Goal: Obtain resource: Obtain resource

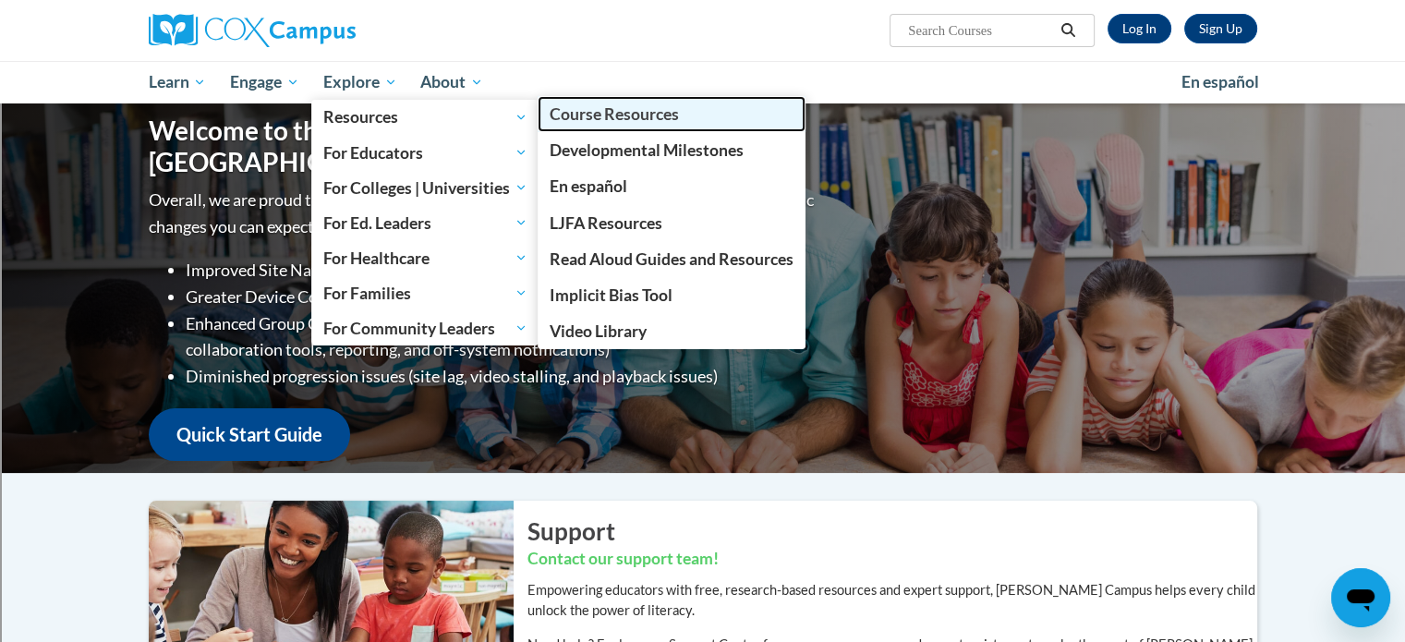
click at [571, 116] on span "Course Resources" at bounding box center [614, 113] width 129 height 19
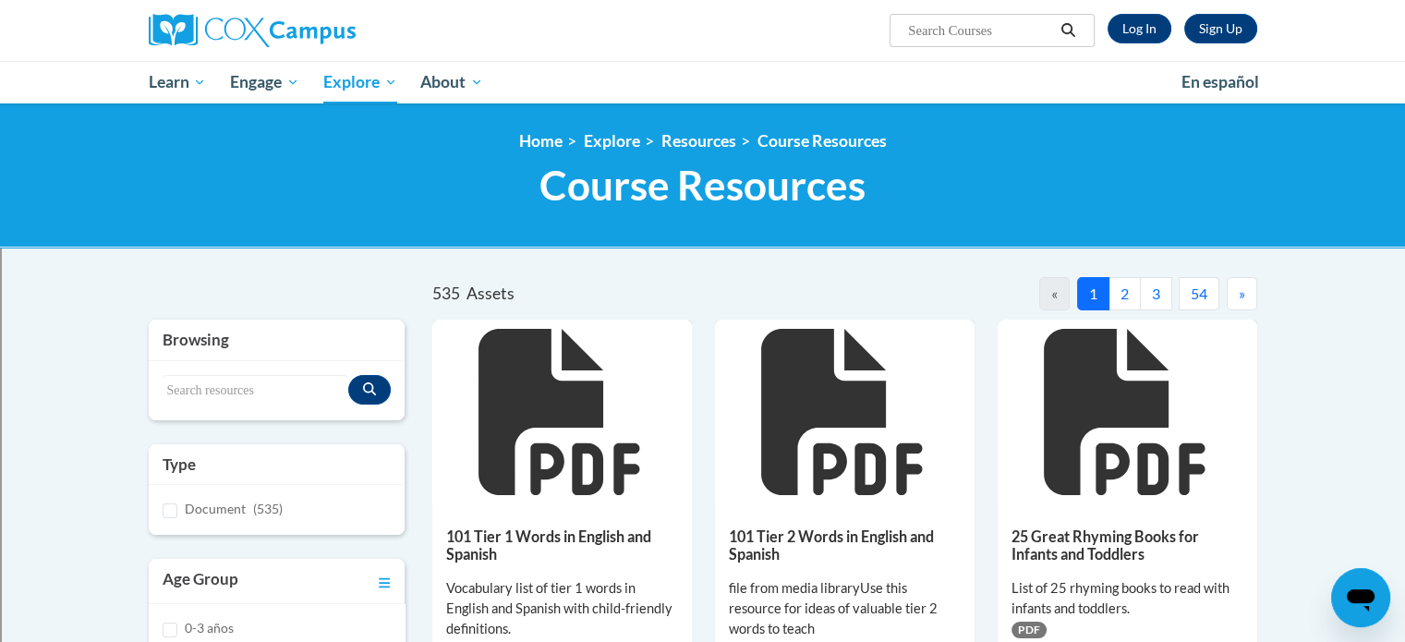
click at [957, 25] on input "Search..." at bounding box center [980, 30] width 148 height 22
type input "sound wall"
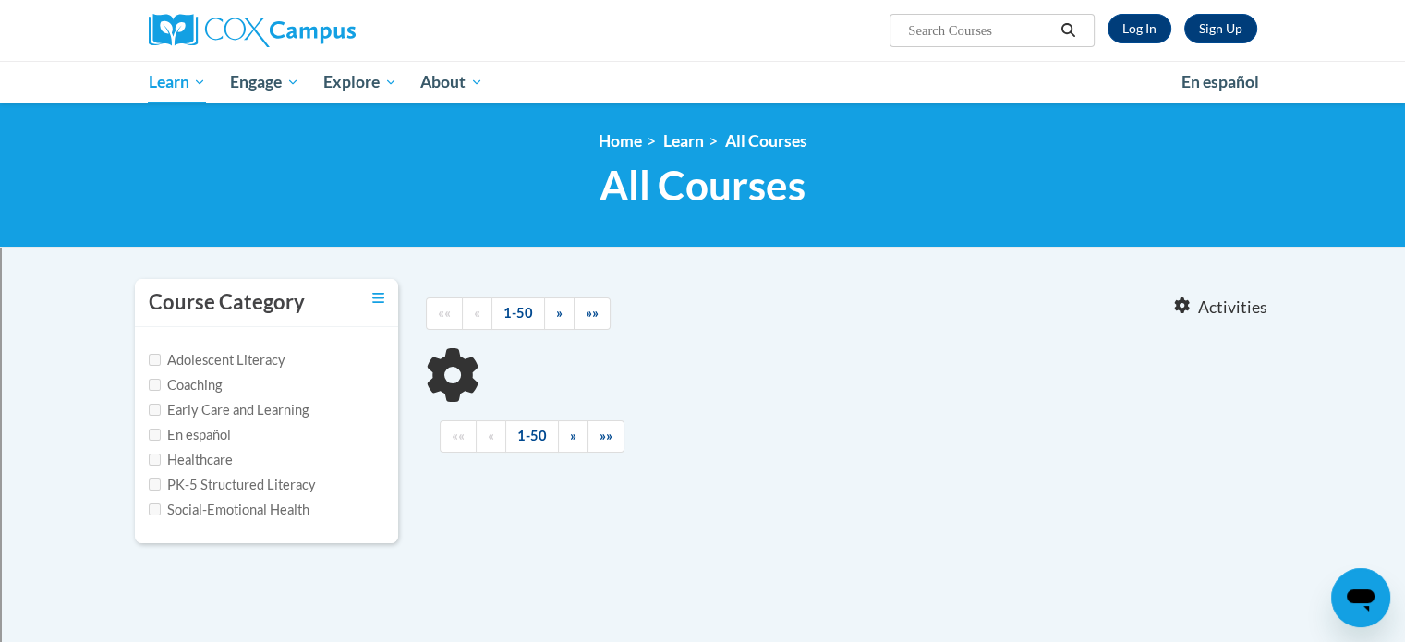
type input "sound wall"
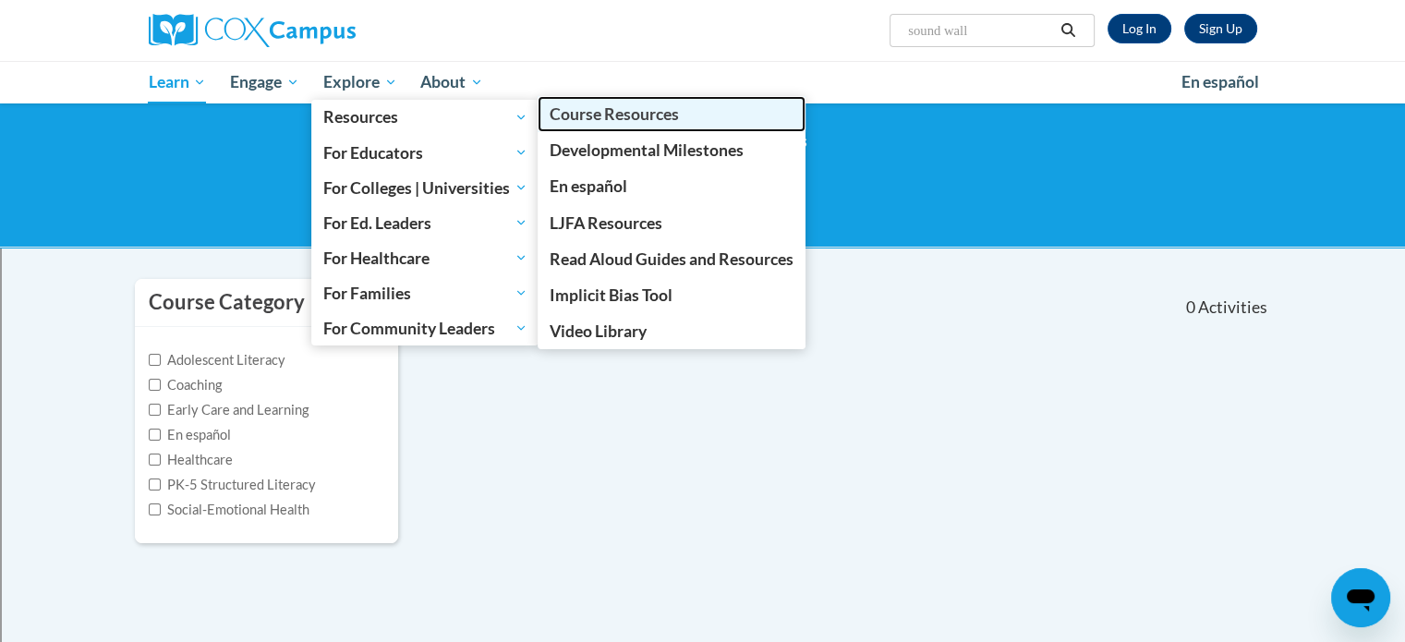
click at [568, 119] on span "Course Resources" at bounding box center [614, 113] width 129 height 19
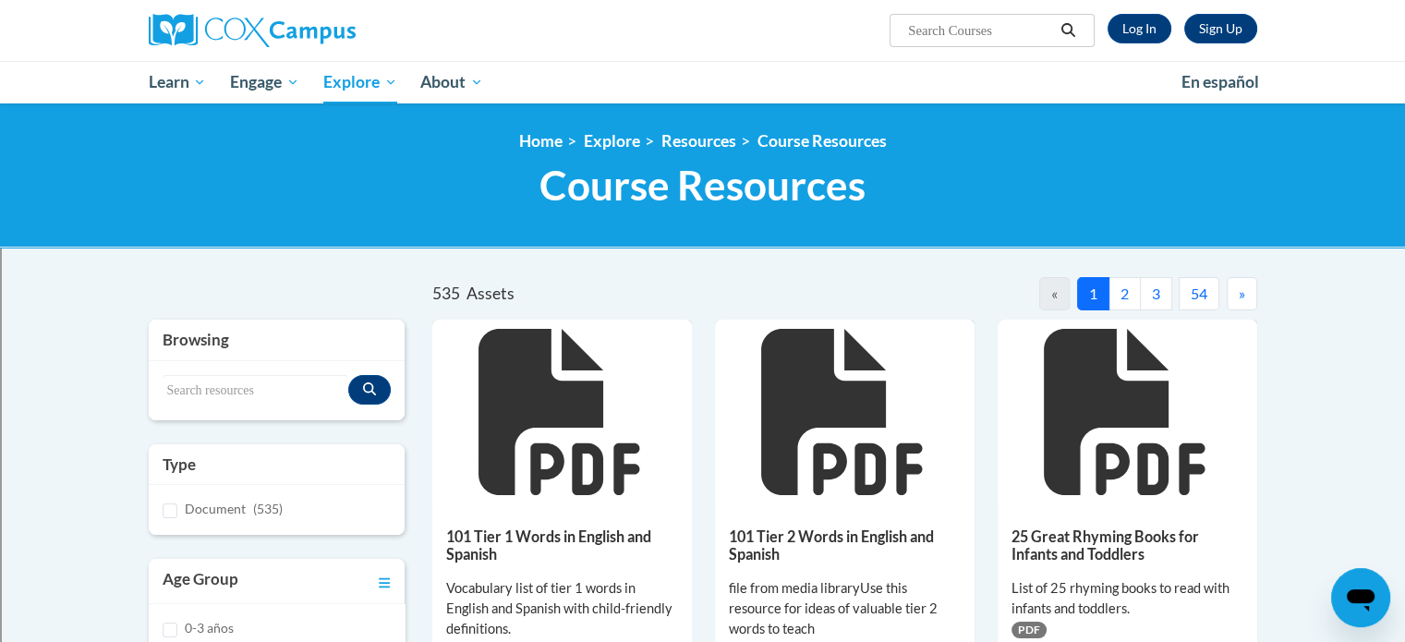
click at [979, 25] on input "Search..." at bounding box center [980, 30] width 148 height 22
type input "Sound W"
click at [1140, 18] on link "Log In" at bounding box center [1140, 29] width 64 height 30
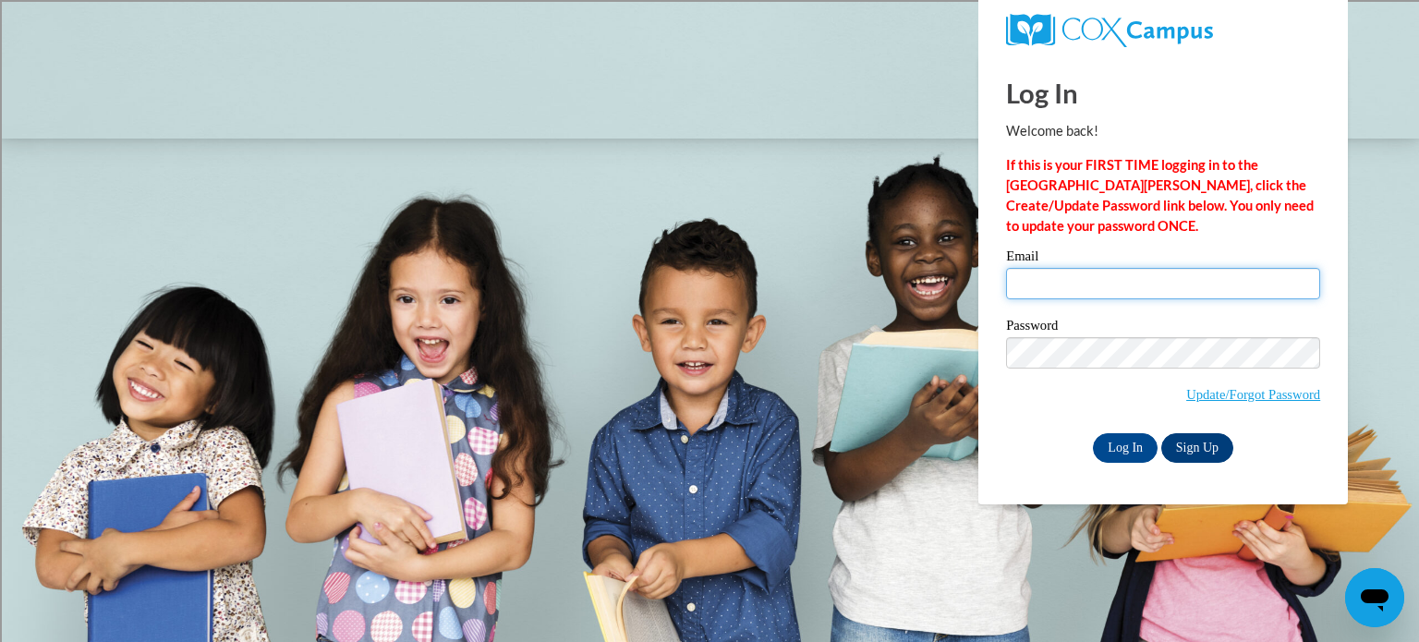
type input "[PERSON_NAME][EMAIL_ADDRESS][PERSON_NAME][DOMAIN_NAME]"
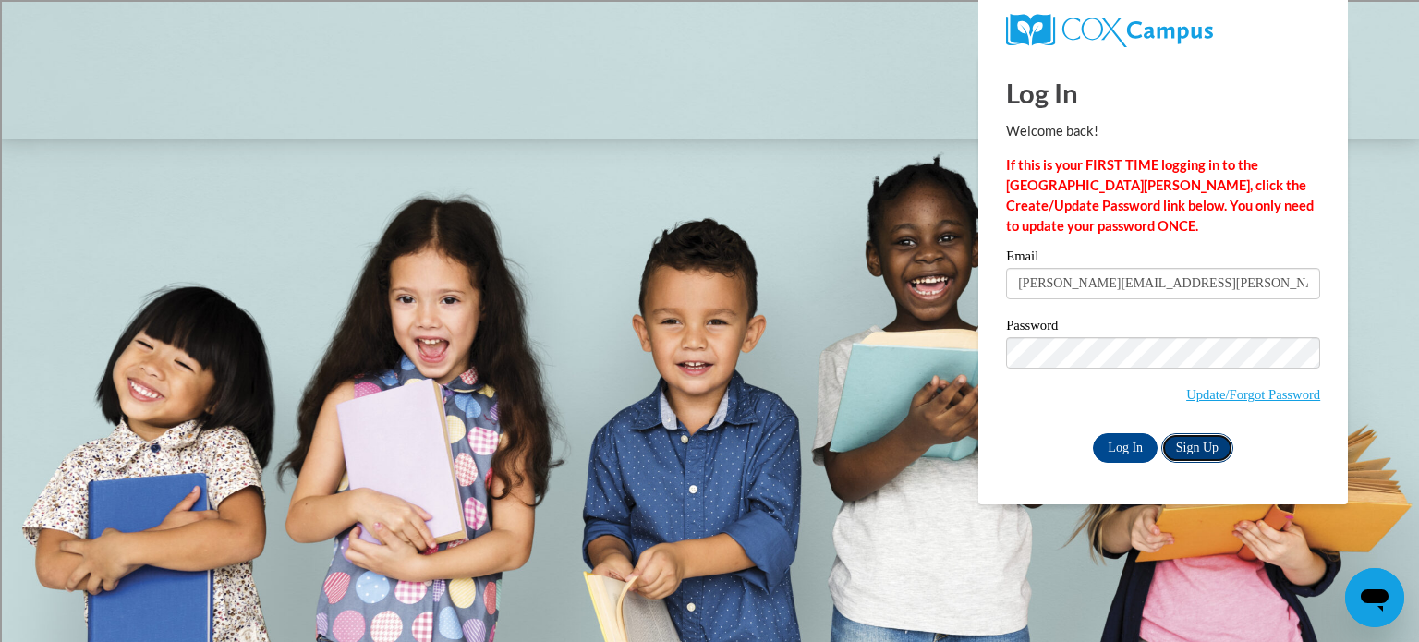
click at [1191, 450] on link "Sign Up" at bounding box center [1197, 448] width 72 height 30
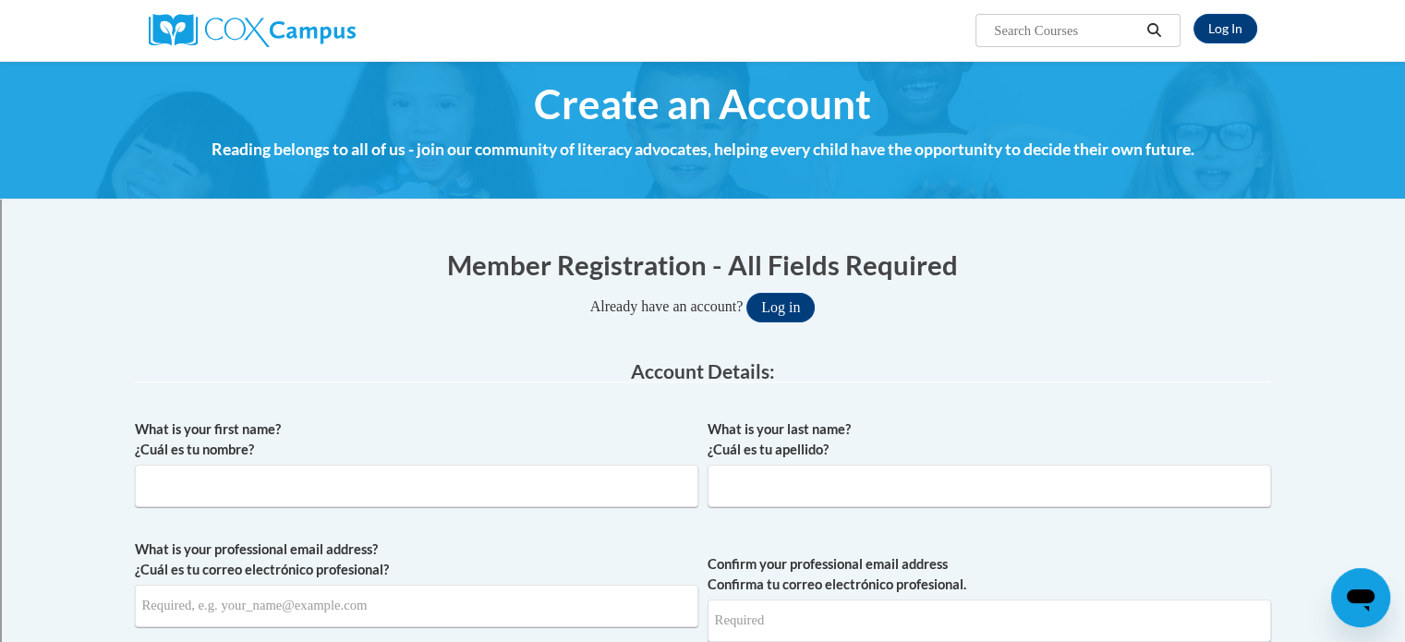
scroll to position [11, 0]
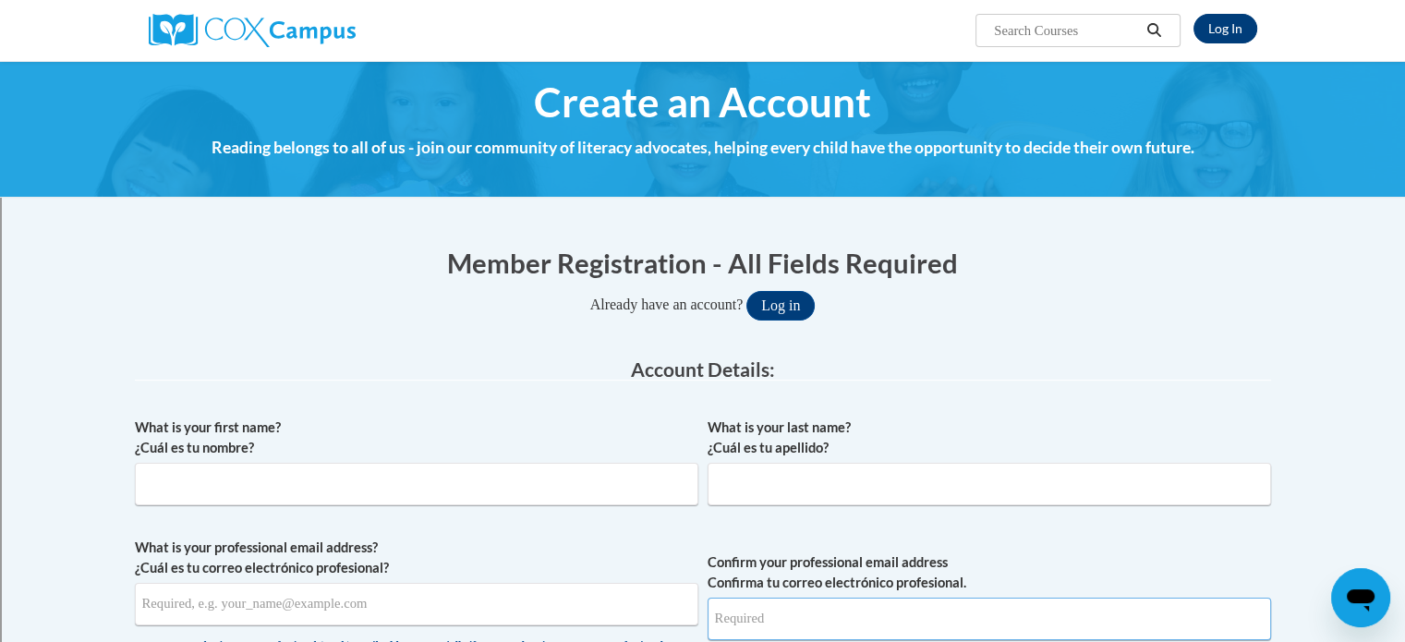
type input "[PERSON_NAME][EMAIL_ADDRESS][PERSON_NAME][DOMAIN_NAME]"
click at [1227, 29] on link "Log In" at bounding box center [1226, 29] width 64 height 30
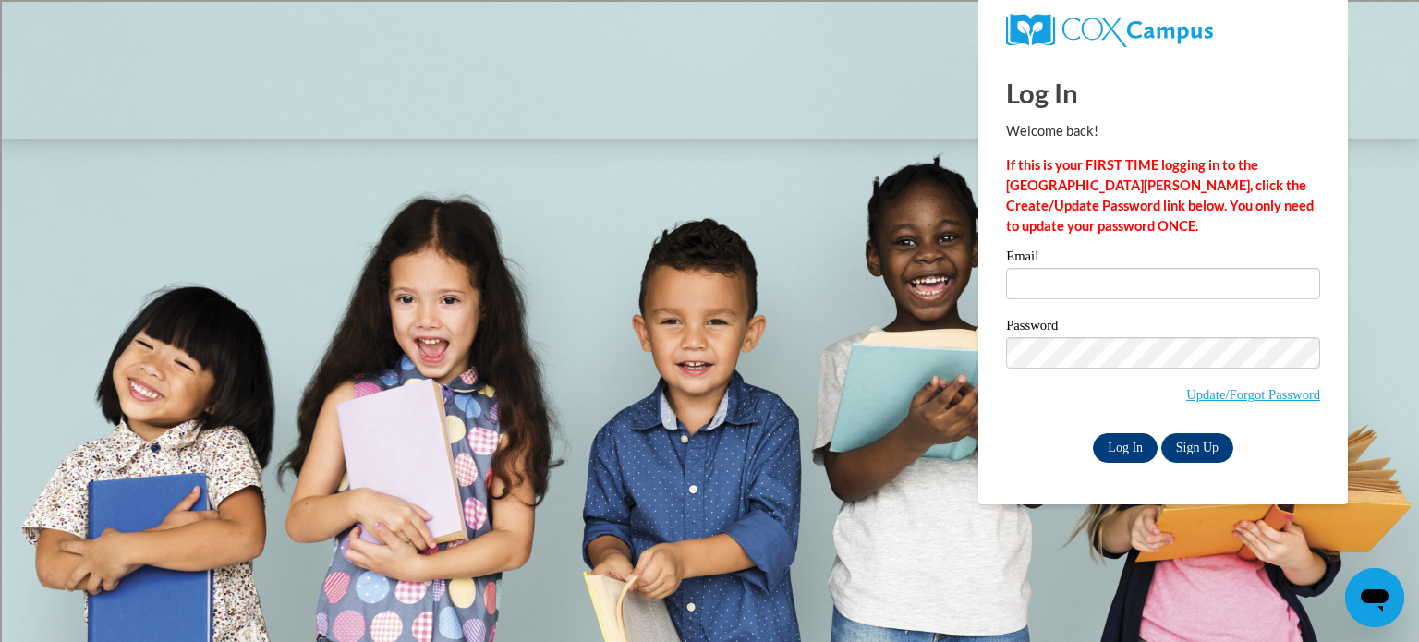
type input "[PERSON_NAME][EMAIL_ADDRESS][PERSON_NAME][DOMAIN_NAME]"
click at [1120, 443] on input "Log In" at bounding box center [1125, 448] width 65 height 30
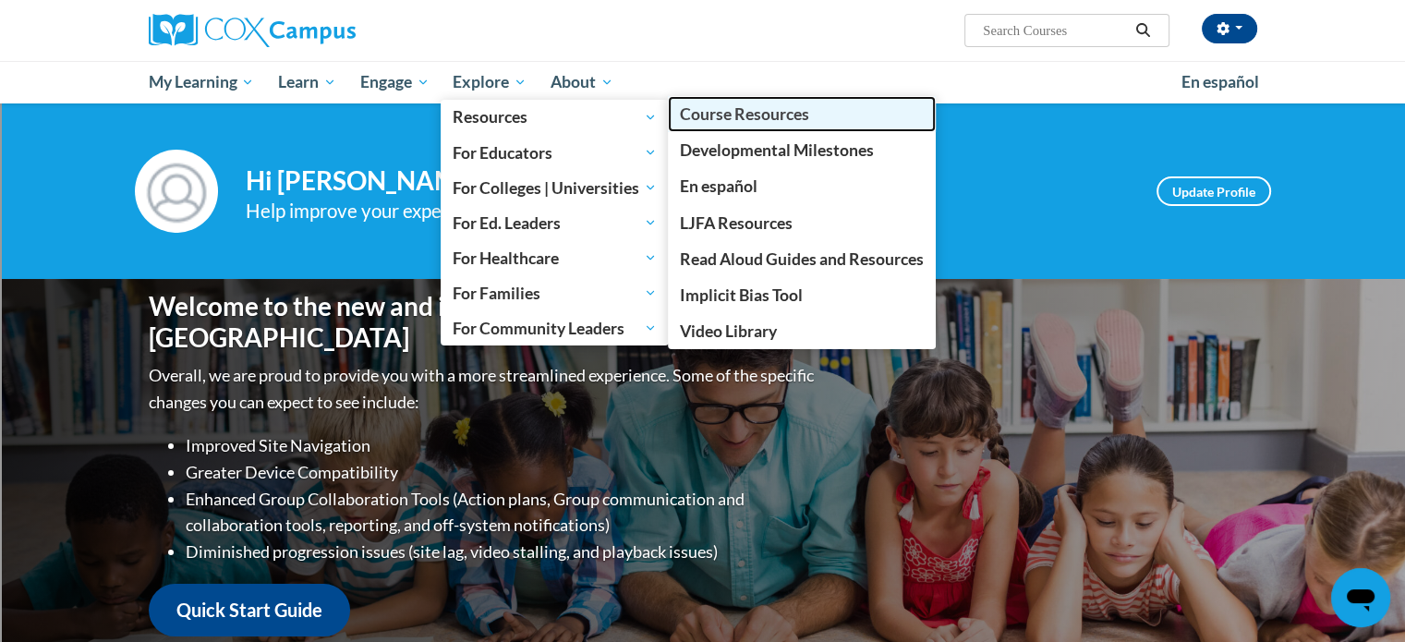
click at [706, 110] on span "Course Resources" at bounding box center [744, 113] width 129 height 19
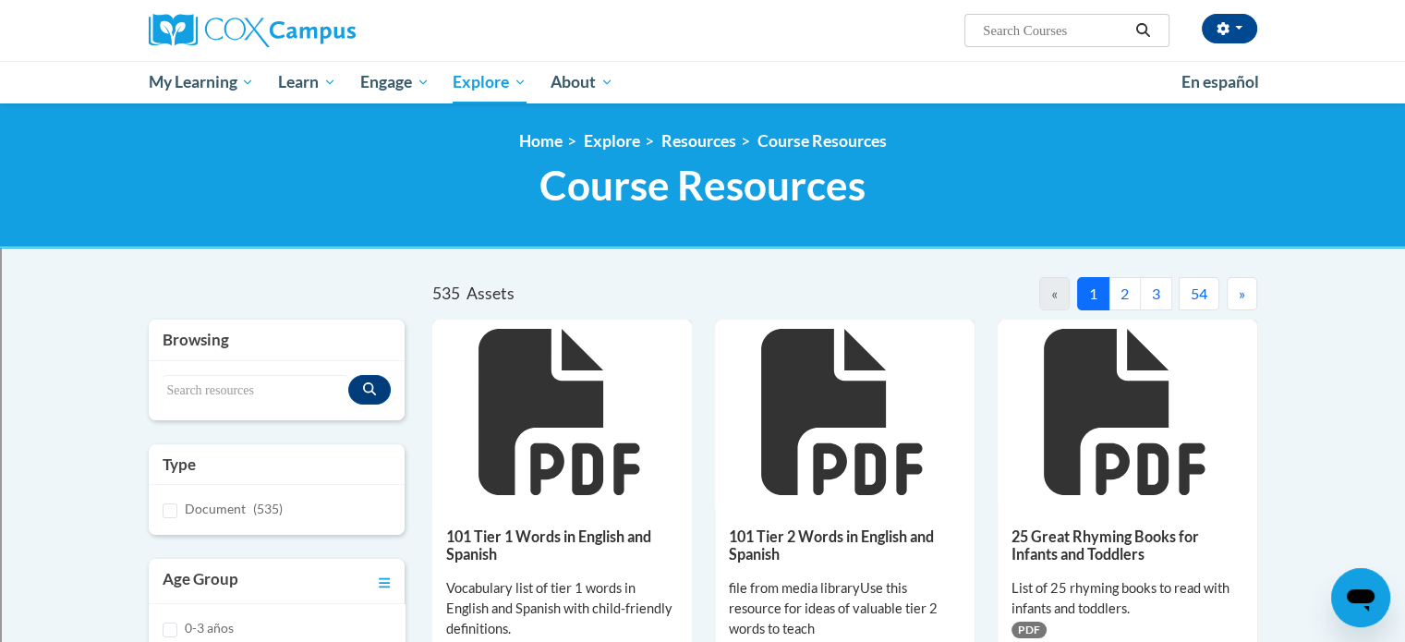
click at [1010, 34] on input "Search..." at bounding box center [1055, 30] width 148 height 22
type input "k"
type input "sound wall"
click at [1146, 26] on icon "Search" at bounding box center [1143, 30] width 14 height 14
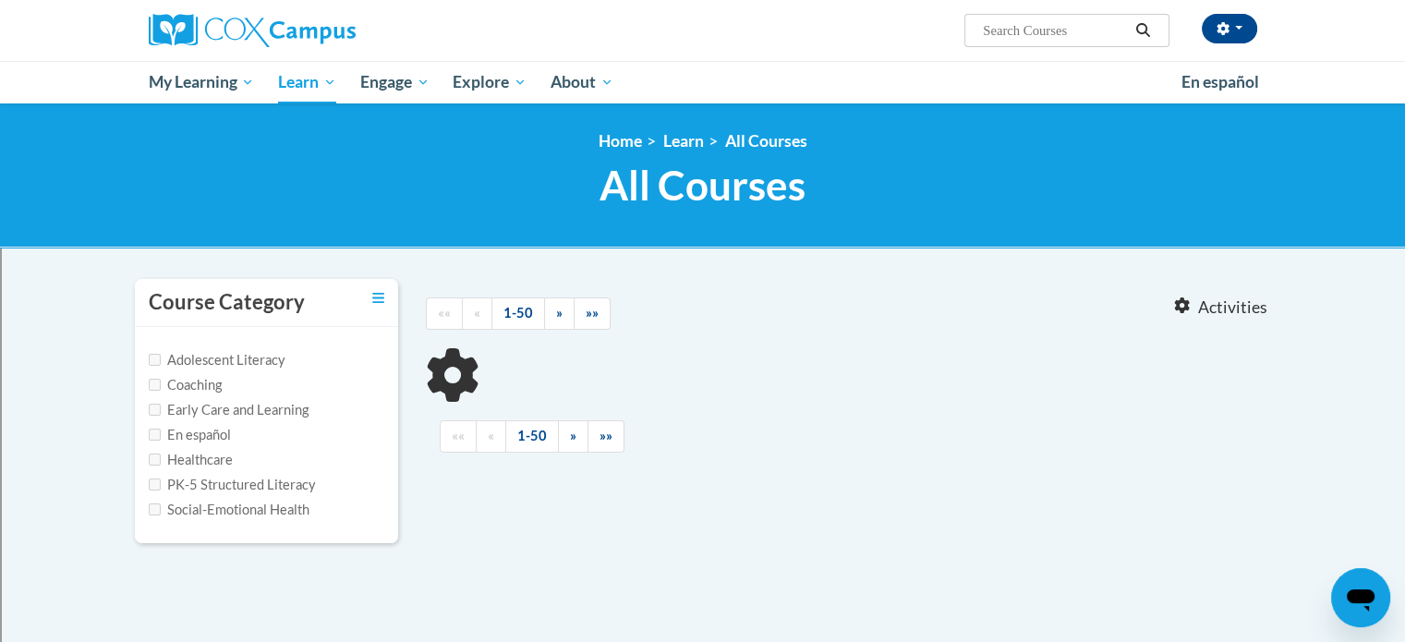
type input "sound wall"
click at [150, 479] on input "PK-5 Structured Literacy" at bounding box center [155, 485] width 12 height 12
checkbox input "true"
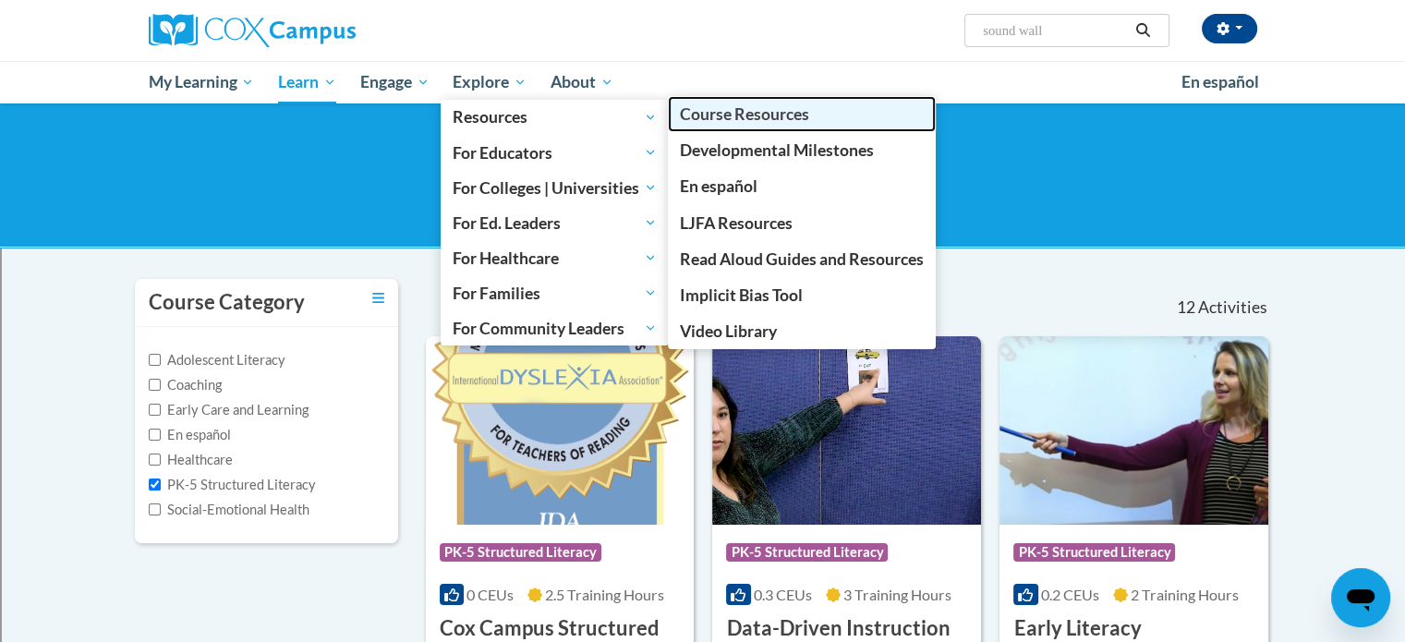
click at [710, 114] on span "Course Resources" at bounding box center [744, 113] width 129 height 19
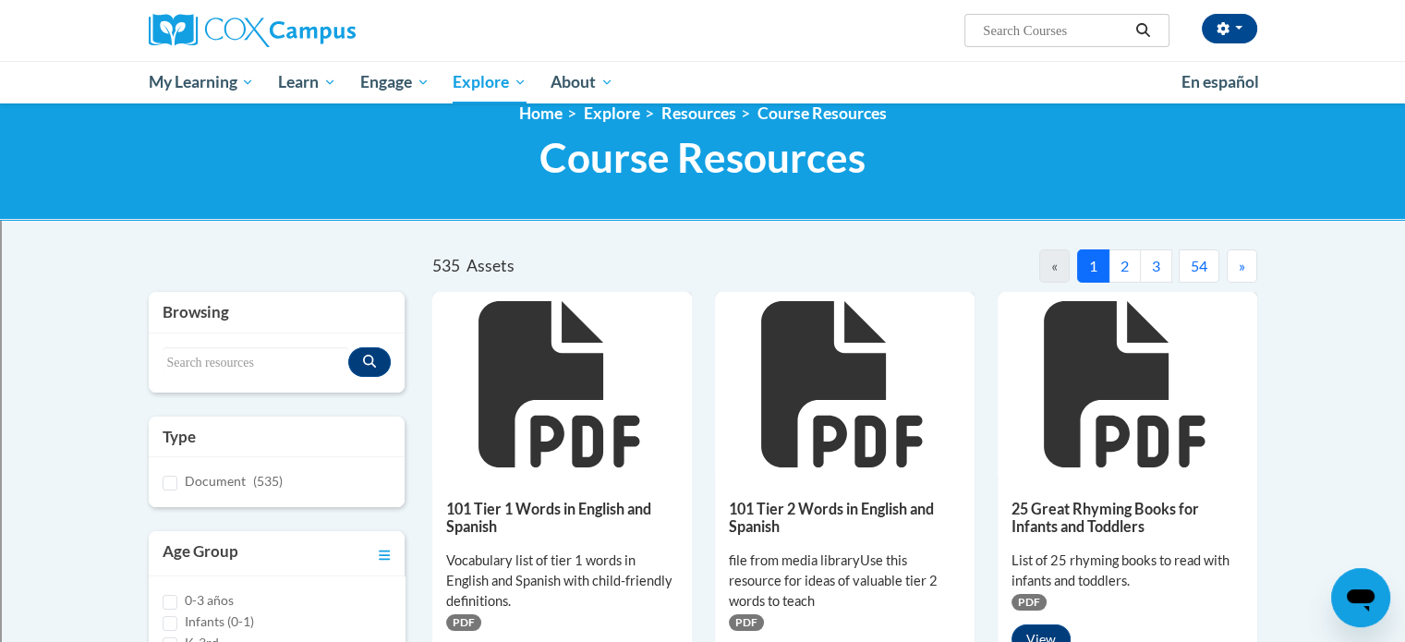
scroll to position [29, 0]
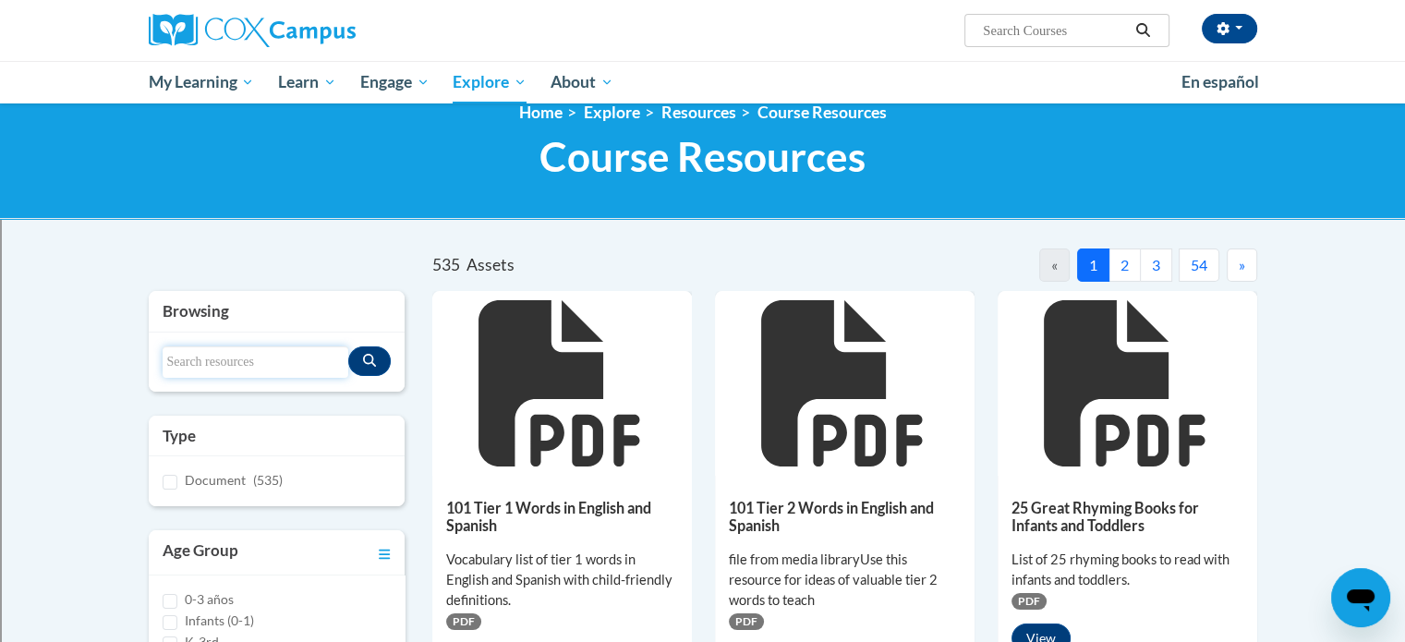
click at [221, 349] on input "Search resources" at bounding box center [256, 361] width 187 height 31
type input "sound wall"
click at [370, 361] on icon "Search resources" at bounding box center [369, 360] width 13 height 13
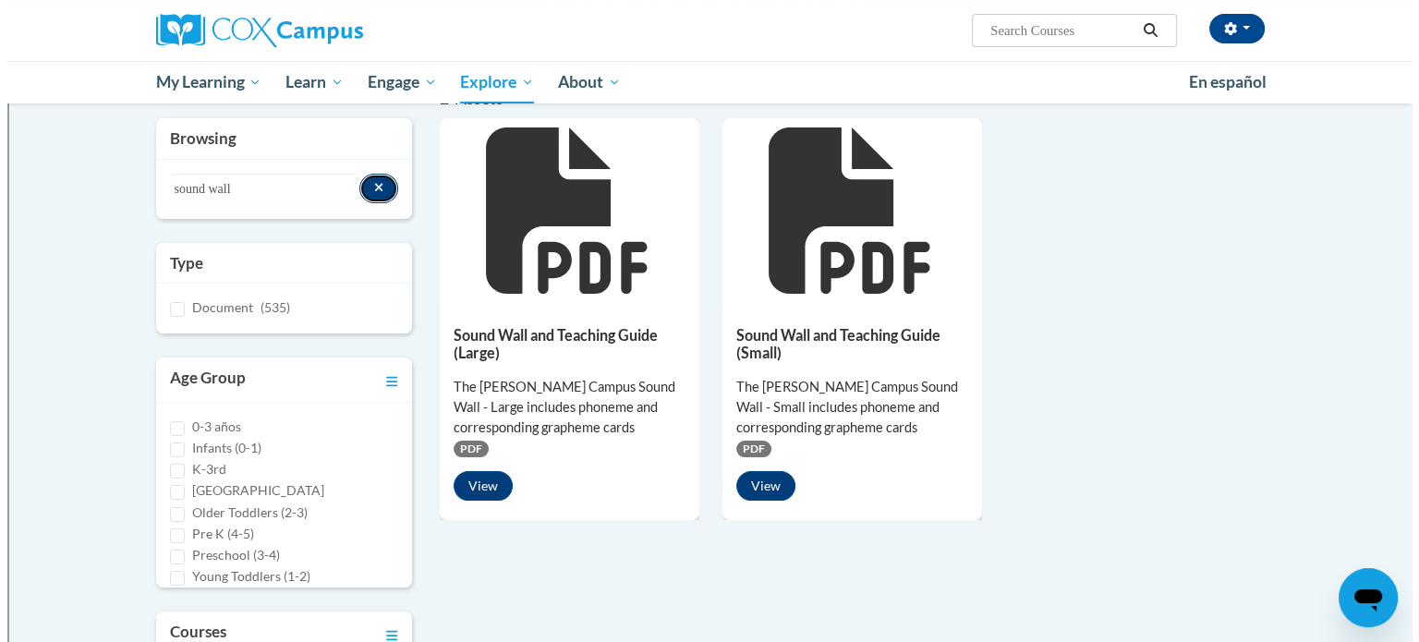
scroll to position [188, 0]
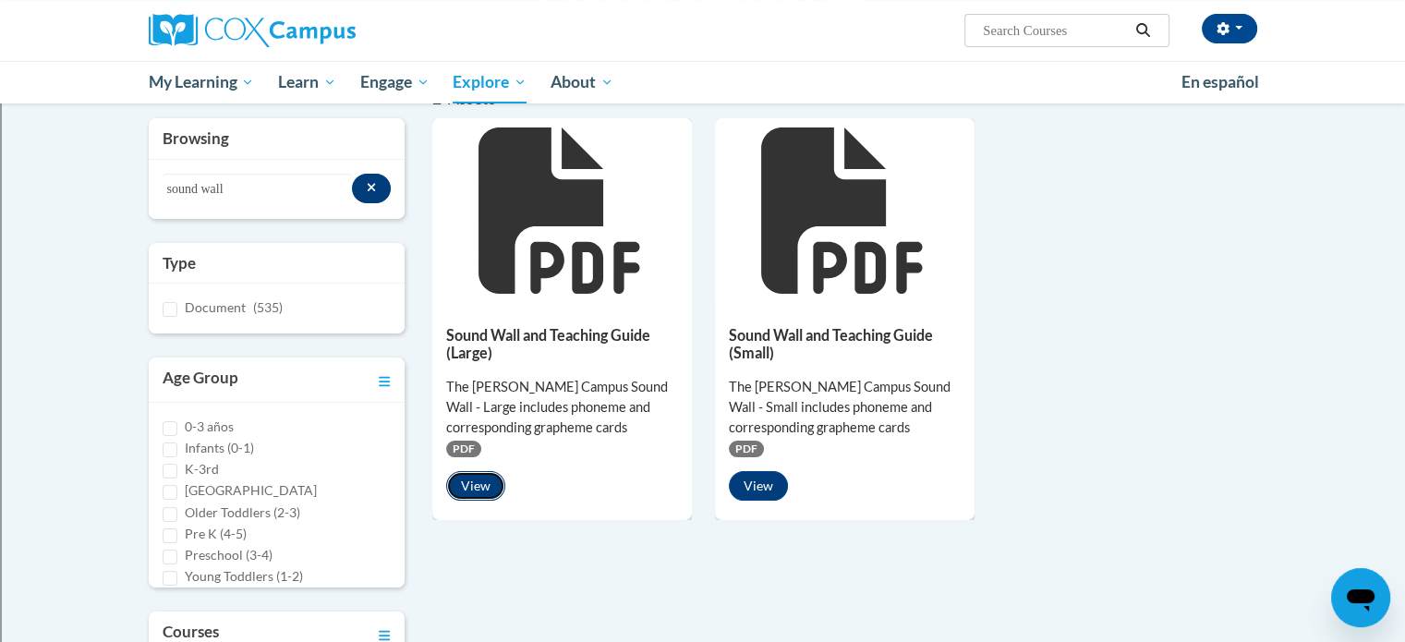
click at [477, 476] on button "View" at bounding box center [475, 486] width 59 height 30
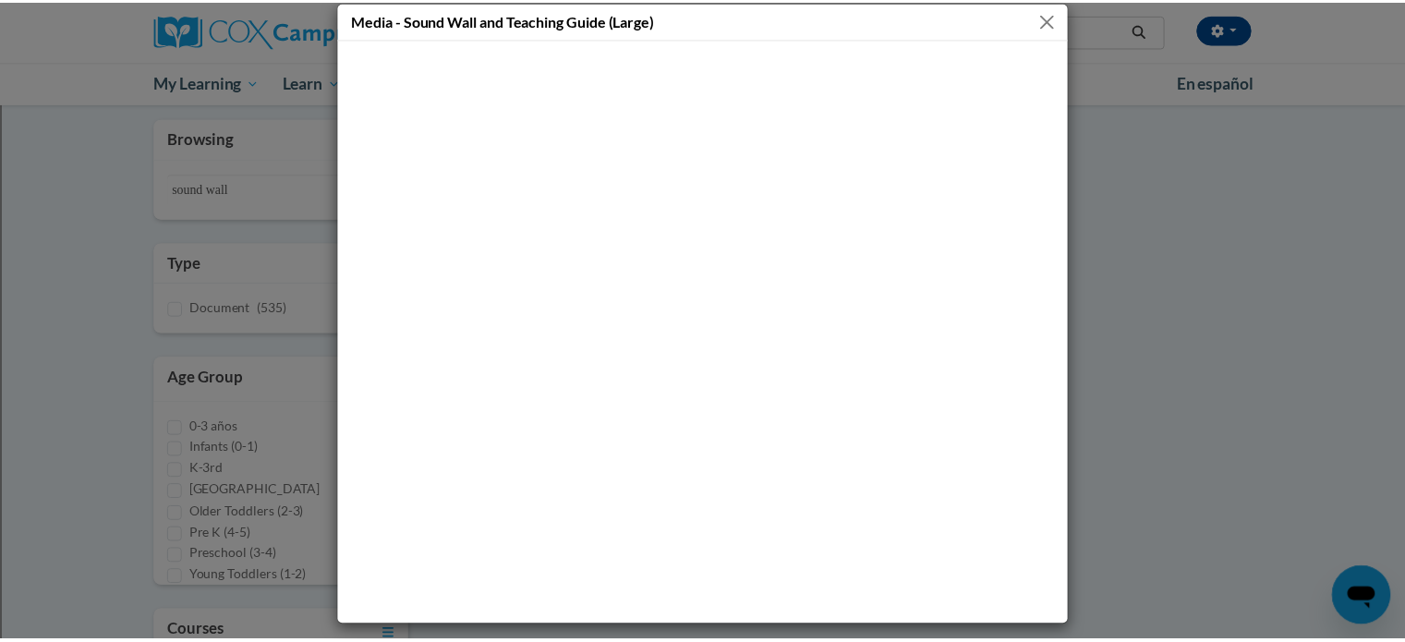
scroll to position [0, 0]
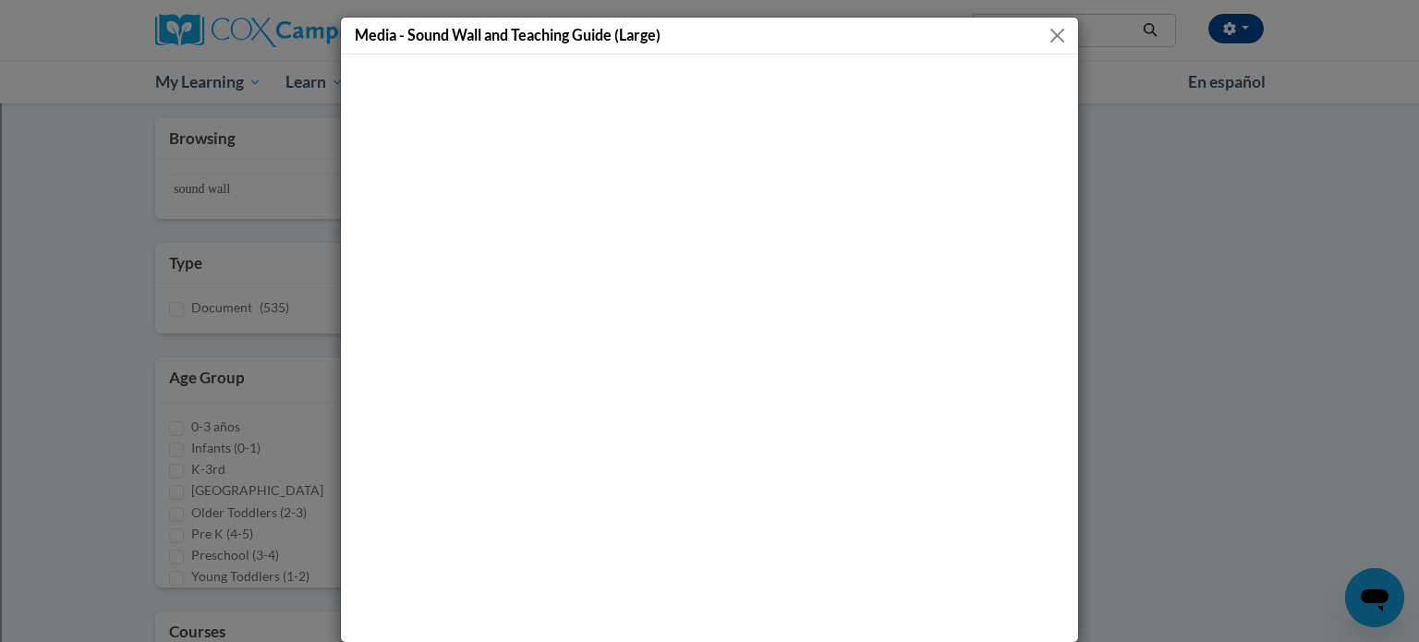
click at [1047, 36] on button "Close" at bounding box center [1057, 35] width 23 height 23
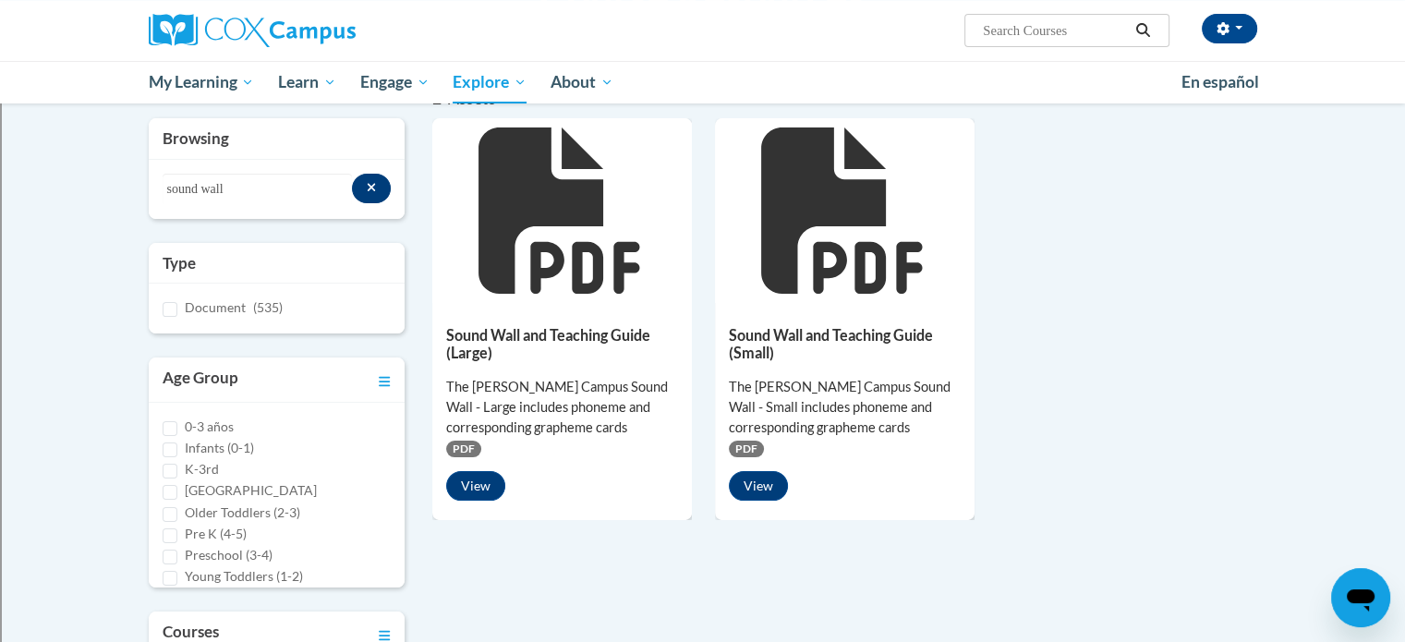
click at [501, 263] on icon at bounding box center [559, 211] width 161 height 166
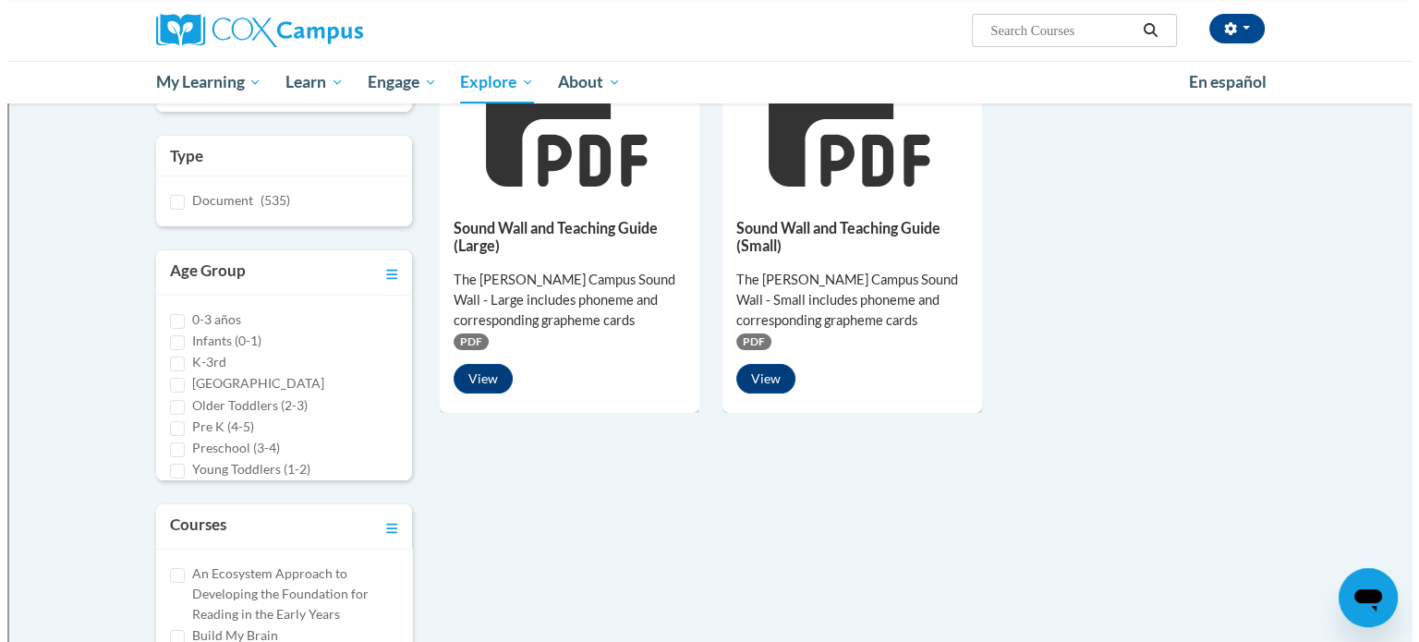
scroll to position [306, 0]
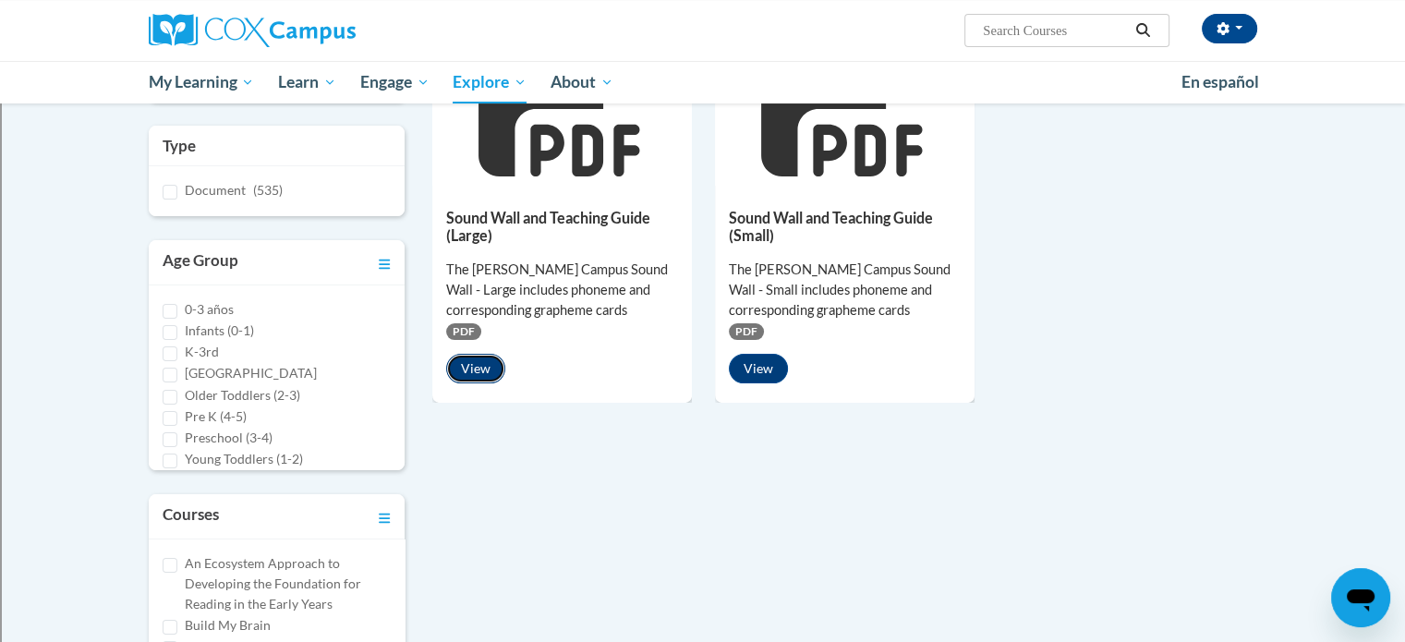
click at [480, 368] on button "View" at bounding box center [475, 369] width 59 height 30
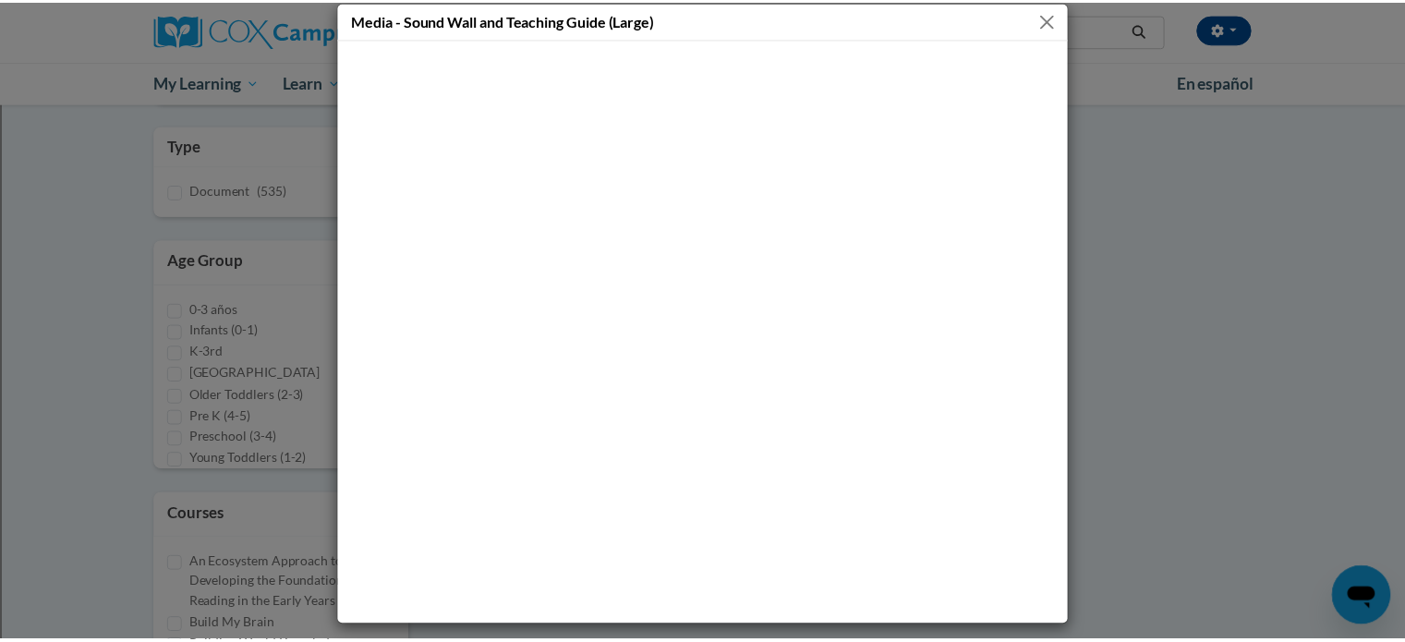
scroll to position [0, 0]
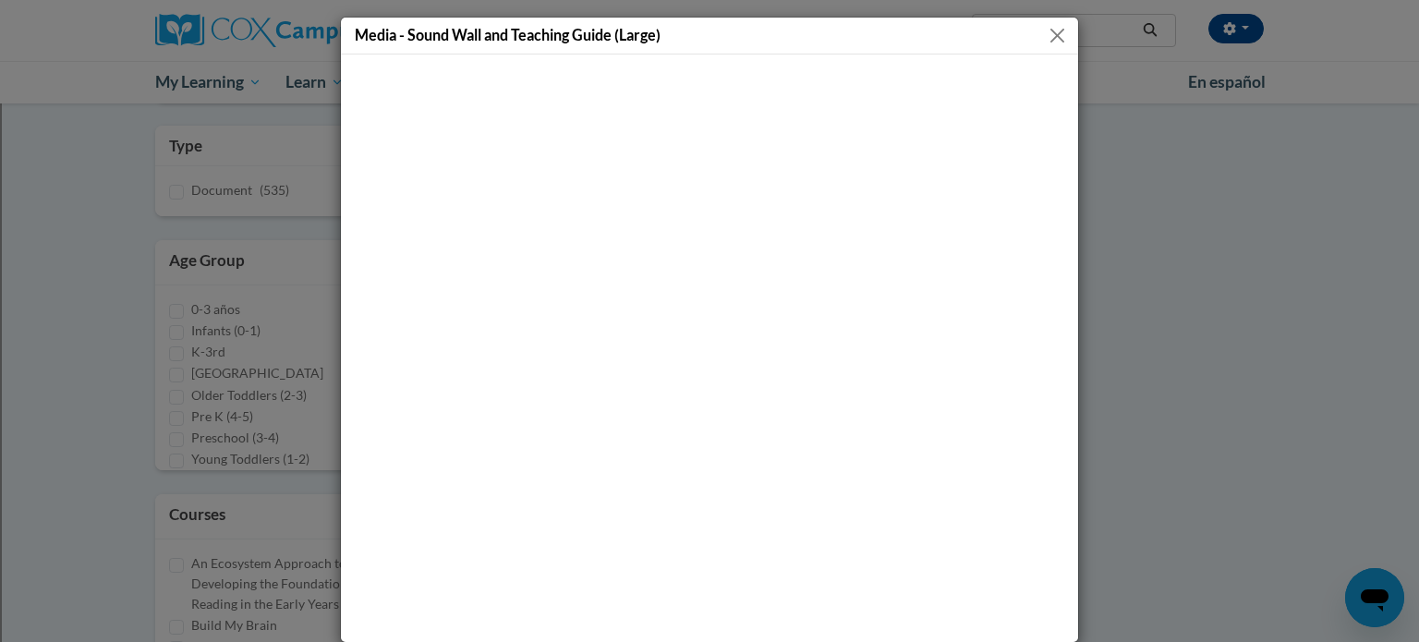
click at [1050, 38] on button "Close" at bounding box center [1057, 35] width 23 height 23
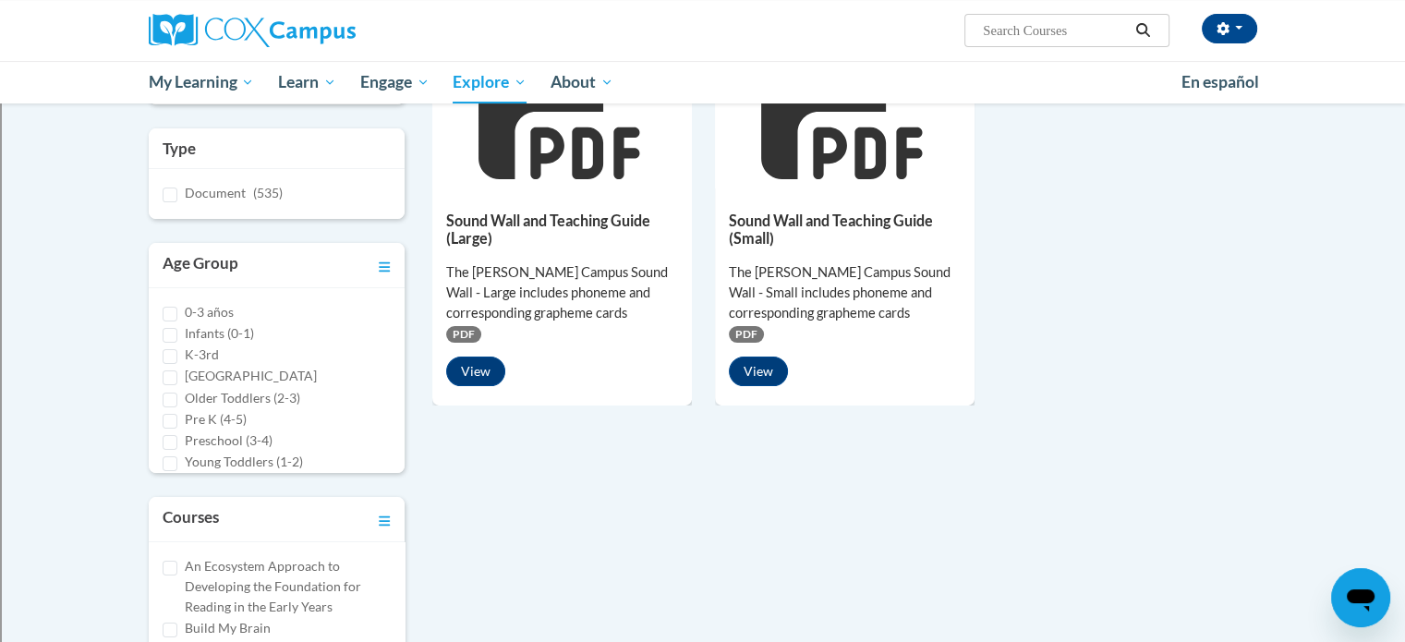
scroll to position [302, 0]
click at [469, 335] on span "PDF" at bounding box center [463, 335] width 35 height 17
click at [469, 365] on button "View" at bounding box center [475, 373] width 59 height 30
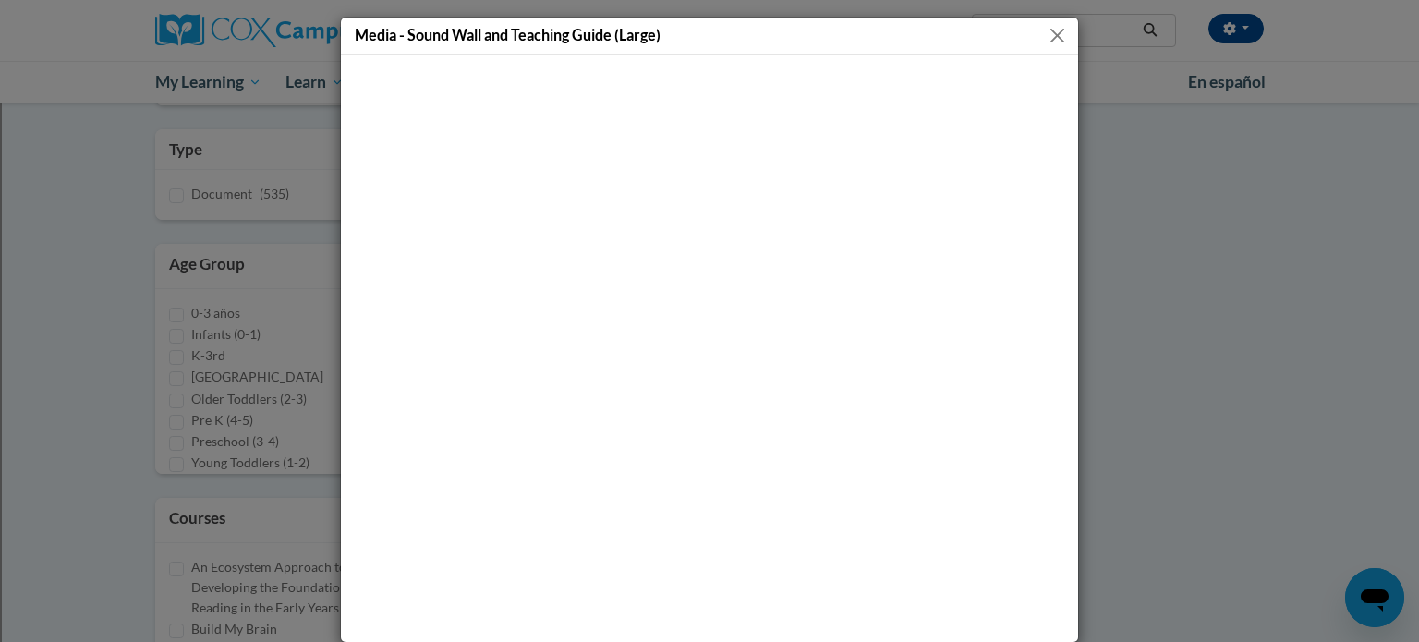
click at [1057, 33] on button "Close" at bounding box center [1057, 35] width 23 height 23
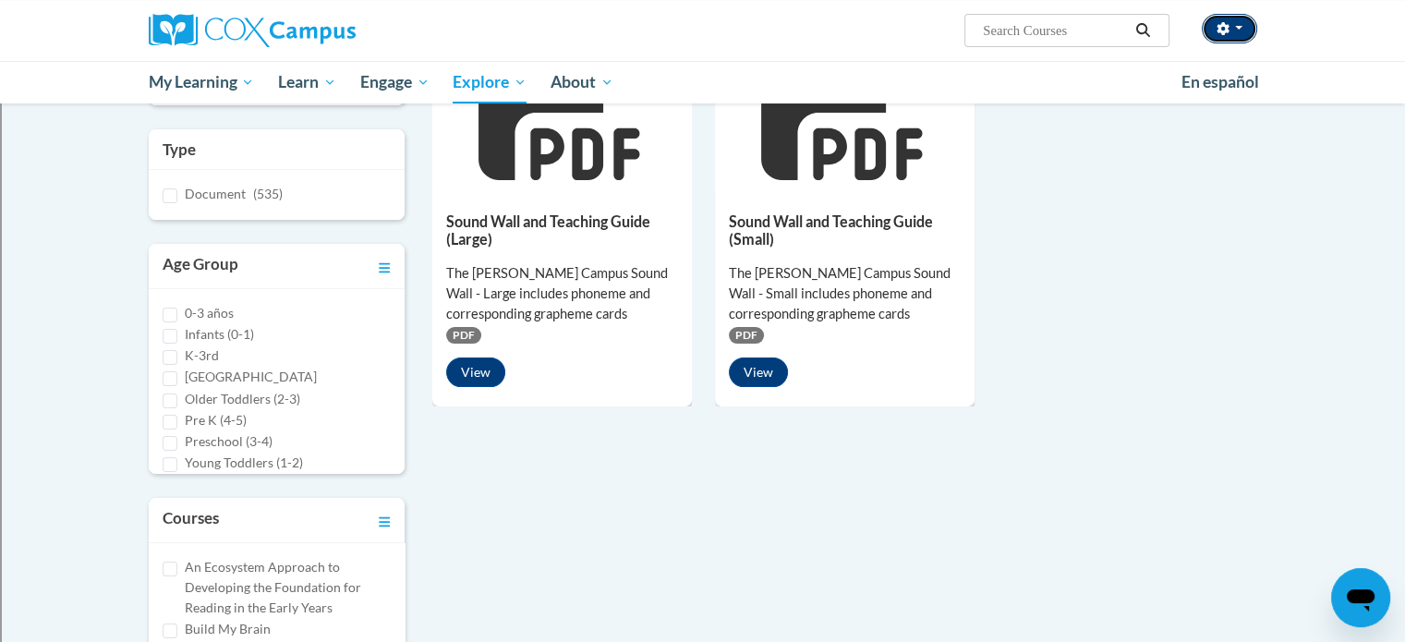
click at [1224, 23] on icon "button" at bounding box center [1223, 28] width 13 height 13
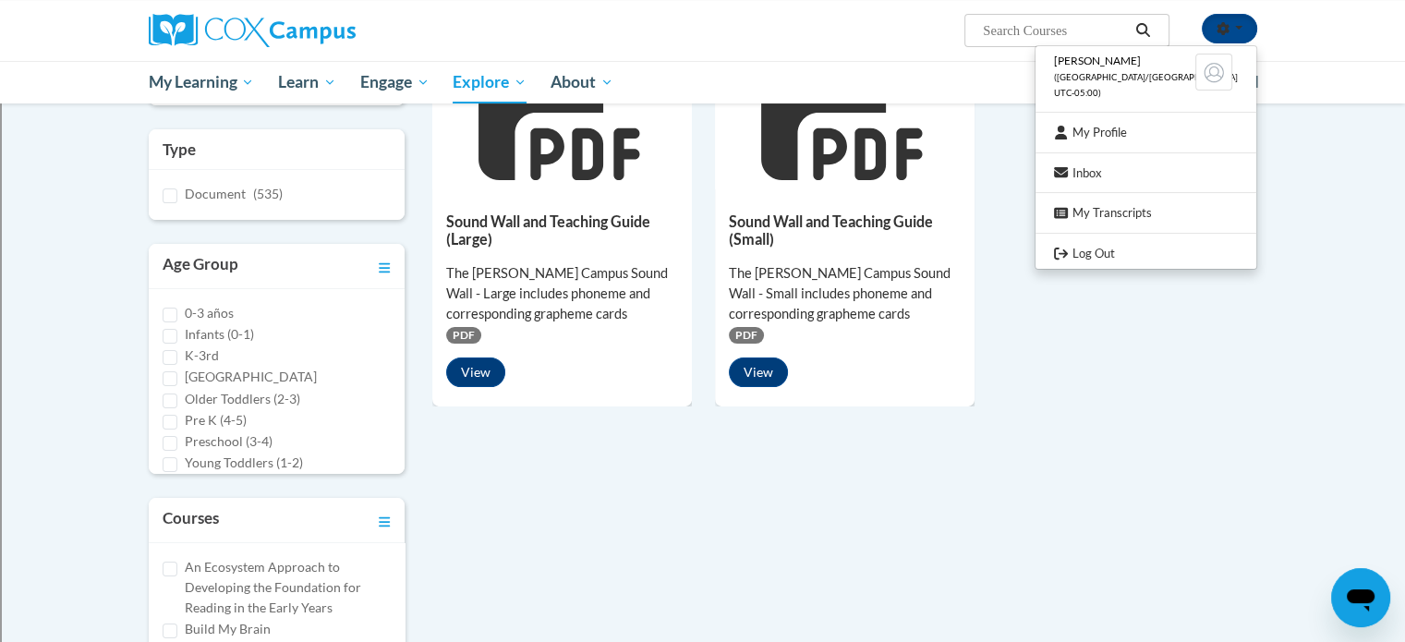
click at [1018, 443] on div "2 Assets « 1 » Browsing Search resources sound wall Type Document (535)" at bounding box center [703, 363] width 1164 height 777
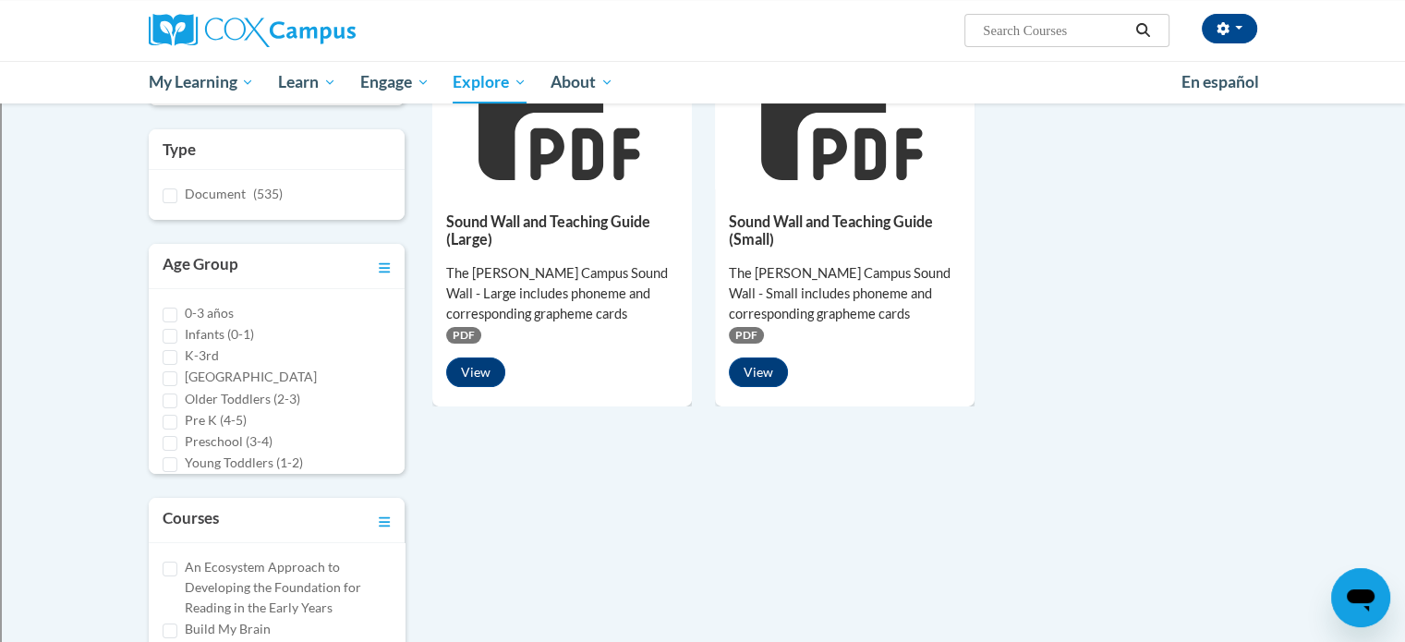
scroll to position [15, 0]
click at [170, 343] on input "K-3rd" at bounding box center [170, 342] width 15 height 15
checkbox input "true"
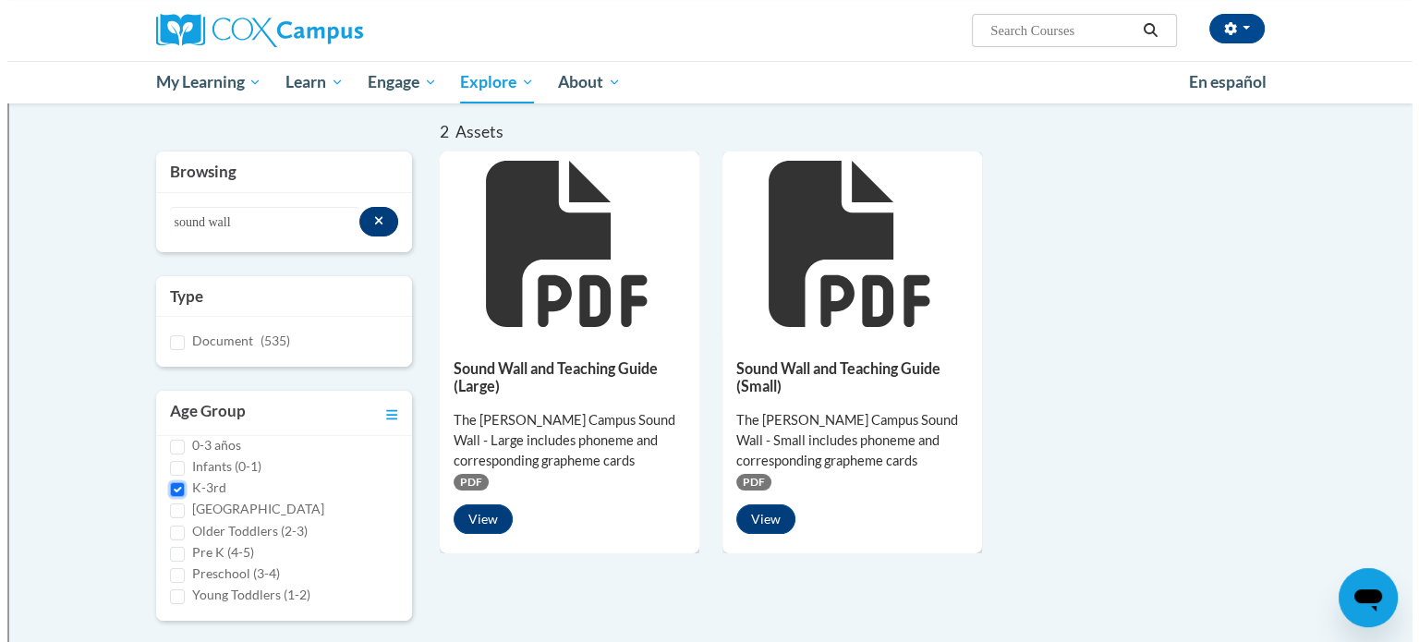
scroll to position [154, 0]
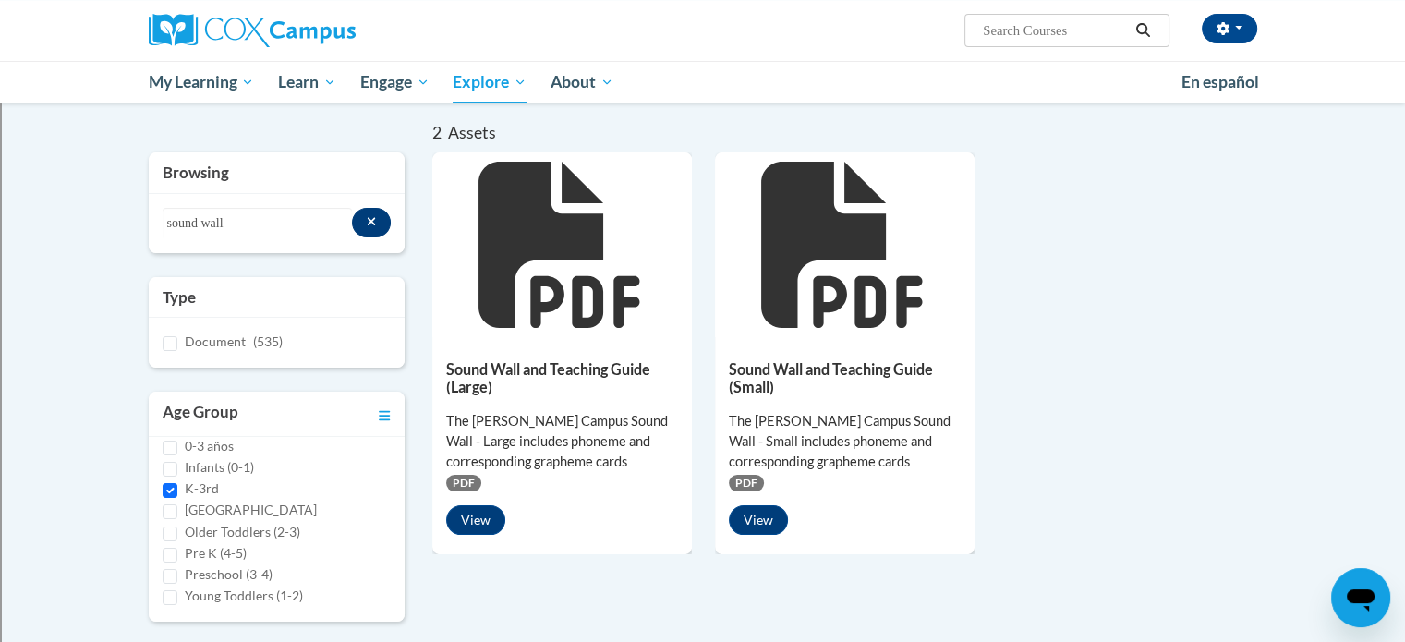
drag, startPoint x: 503, startPoint y: 184, endPoint x: 481, endPoint y: 212, distance: 34.9
click at [481, 212] on icon at bounding box center [559, 245] width 161 height 166
click at [534, 263] on icon at bounding box center [562, 245] width 166 height 166
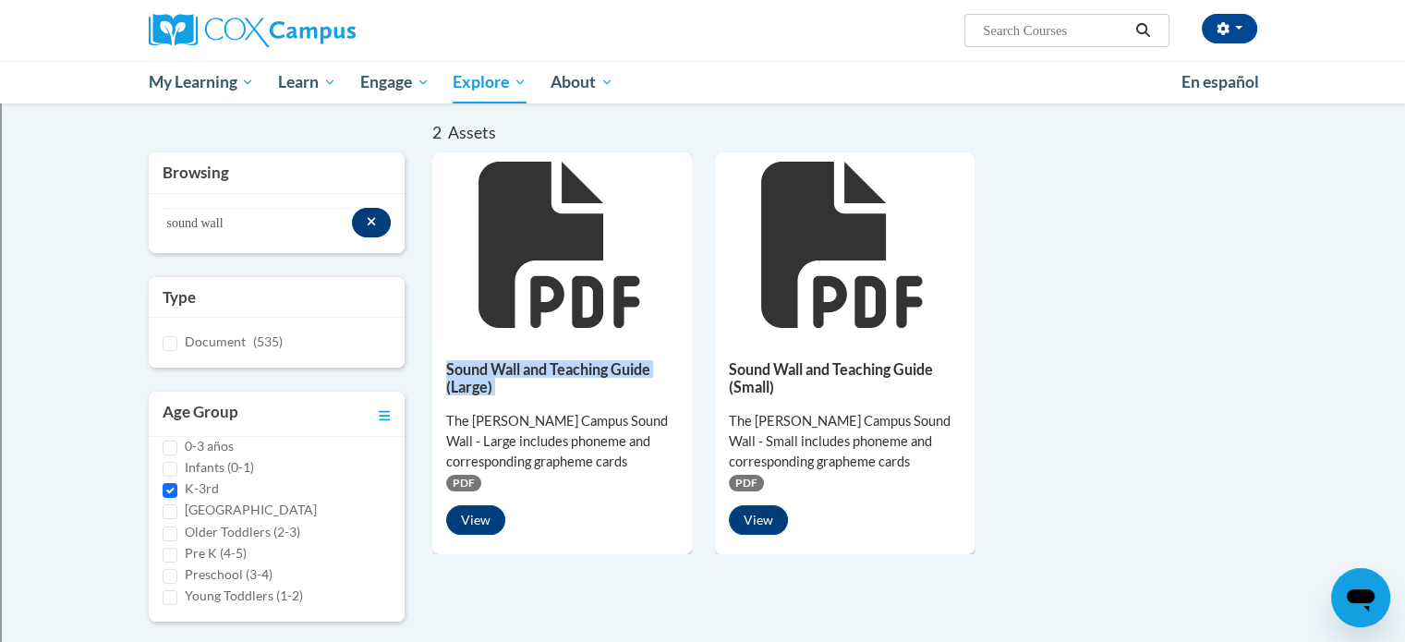
click at [534, 263] on icon at bounding box center [562, 245] width 166 height 166
click at [469, 372] on h5 "Sound Wall and Teaching Guide (Large)" at bounding box center [562, 378] width 232 height 36
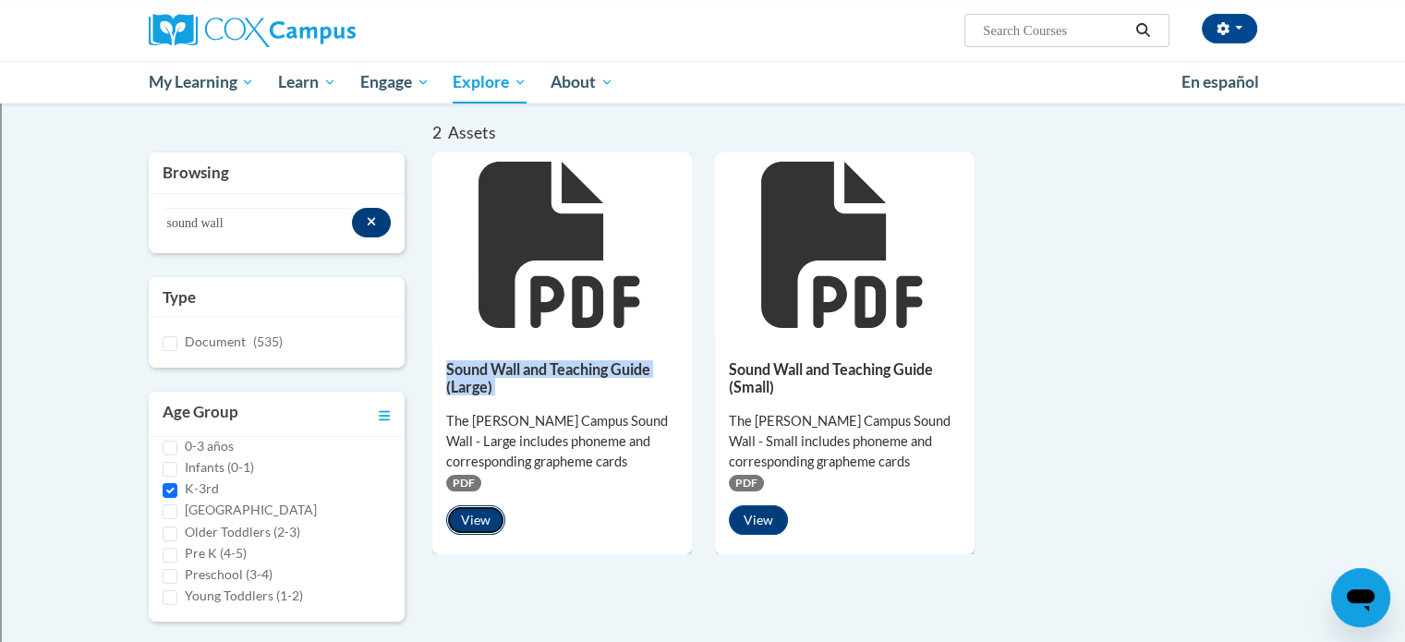
click at [473, 510] on button "View" at bounding box center [475, 520] width 59 height 30
